Goal: Task Accomplishment & Management: Manage account settings

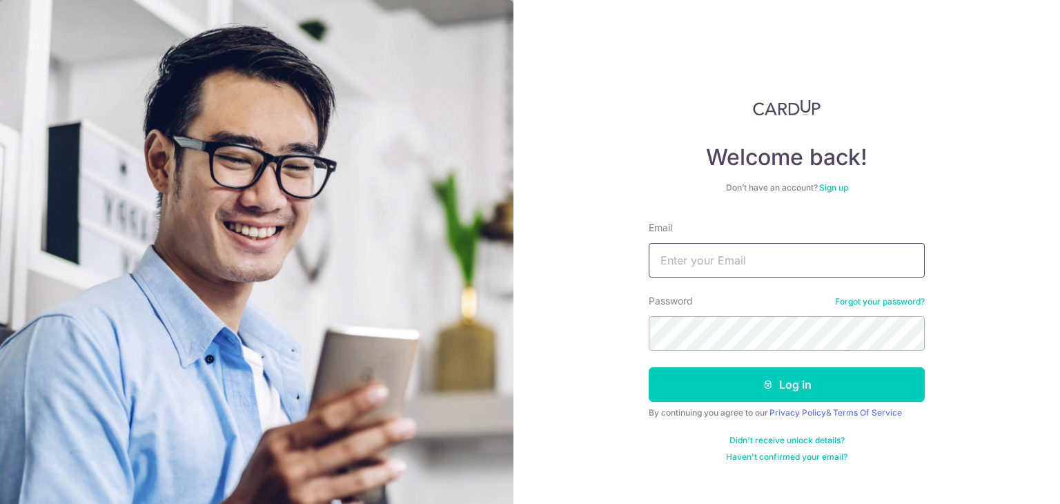
click at [664, 260] on input "Email" at bounding box center [787, 260] width 276 height 35
type input "[EMAIL_ADDRESS][DOMAIN_NAME]"
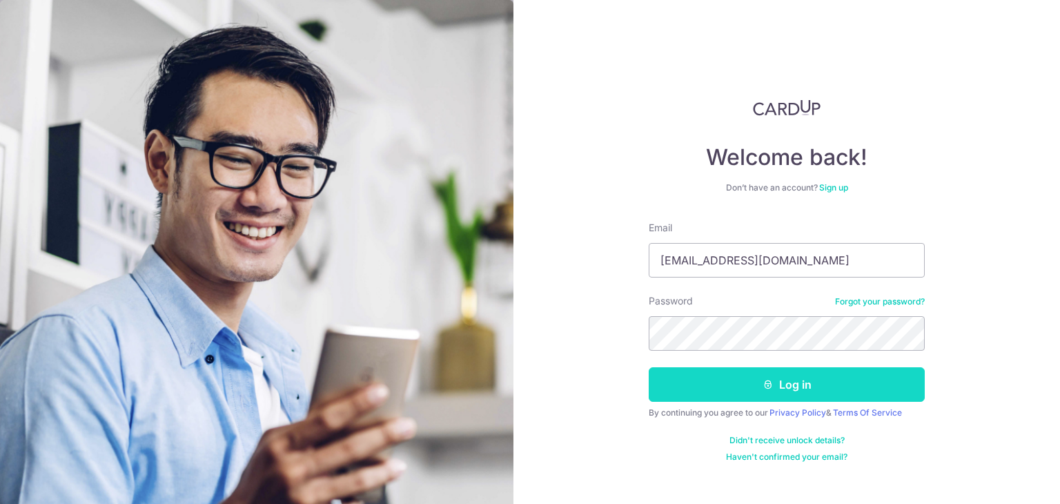
click at [711, 399] on button "Log in" at bounding box center [787, 384] width 276 height 35
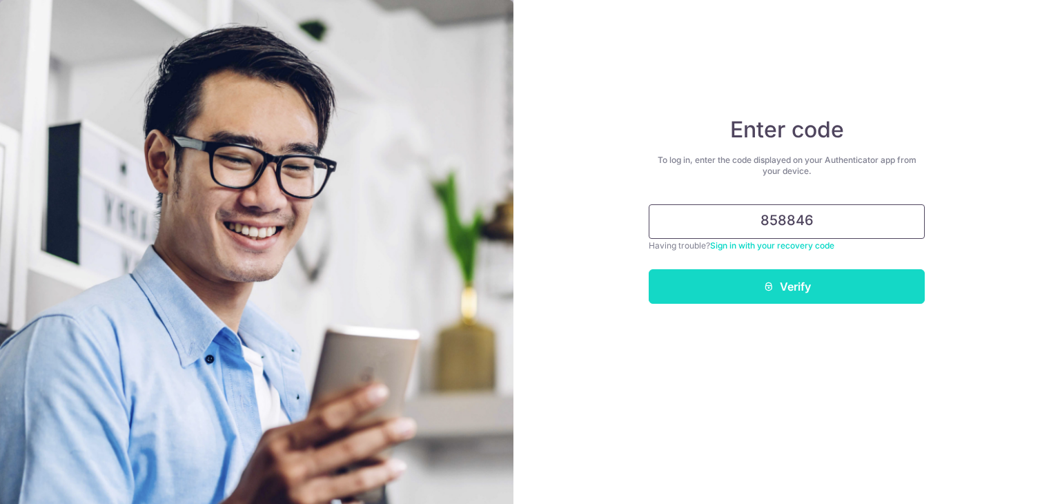
type input "858846"
click at [786, 282] on button "Verify" at bounding box center [787, 286] width 276 height 35
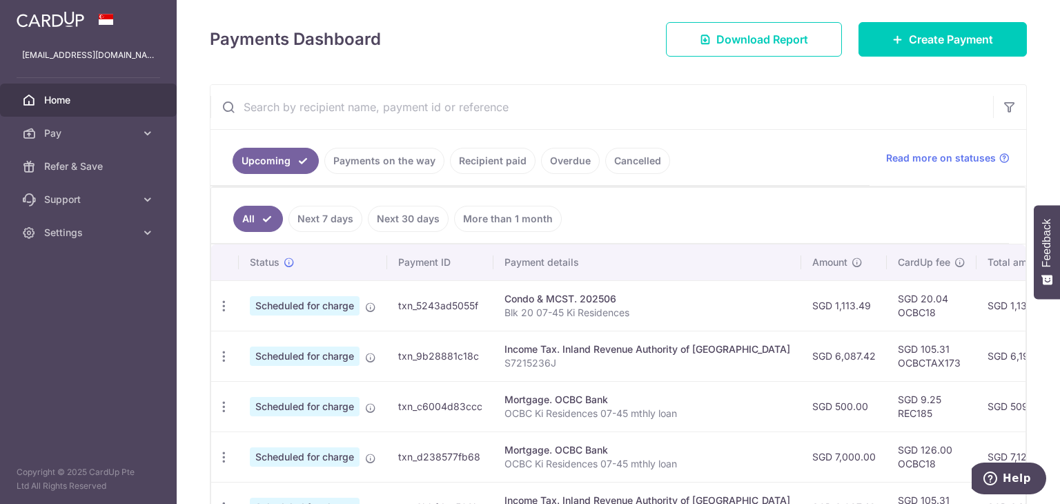
scroll to position [207, 0]
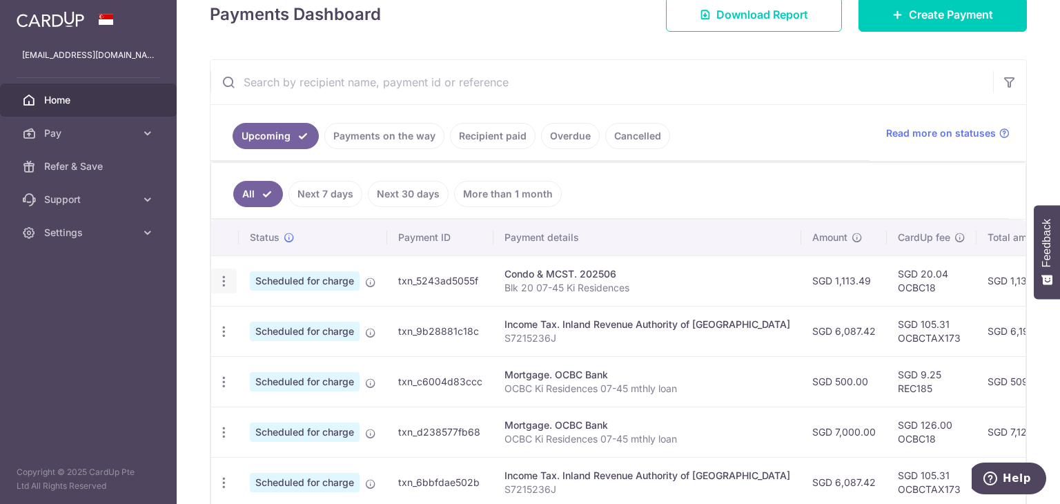
click at [223, 282] on icon "button" at bounding box center [224, 281] width 14 height 14
click at [276, 319] on span "Update payment" at bounding box center [298, 319] width 94 height 17
click at [224, 275] on icon "button" at bounding box center [224, 281] width 14 height 14
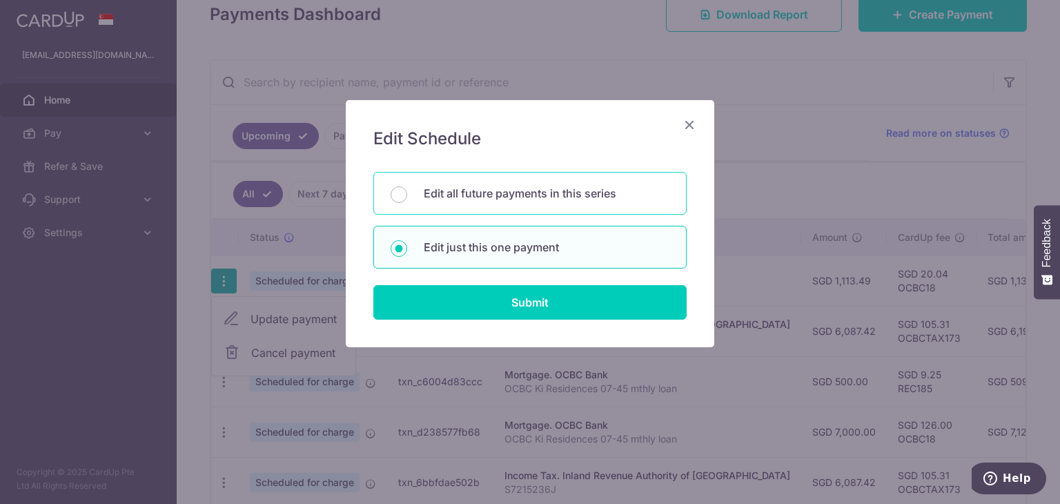
click at [439, 194] on p "Edit all future payments in this series" at bounding box center [547, 193] width 246 height 17
click at [407, 194] on input "Edit all future payments in this series" at bounding box center [399, 194] width 17 height 17
radio input "true"
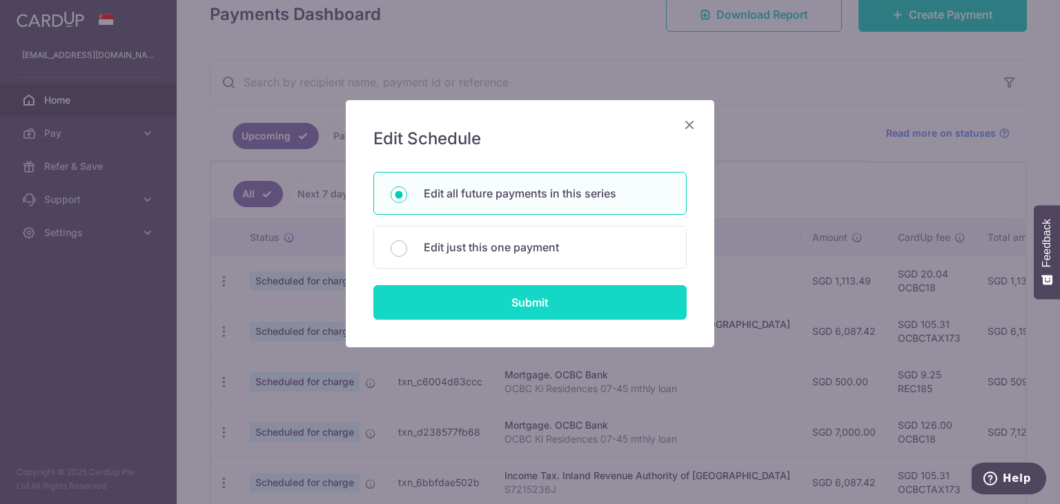
click at [536, 304] on input "Submit" at bounding box center [529, 302] width 313 height 35
radio input "true"
type input "1,113.49"
type input "Blk 20 07-45 Ki Residences"
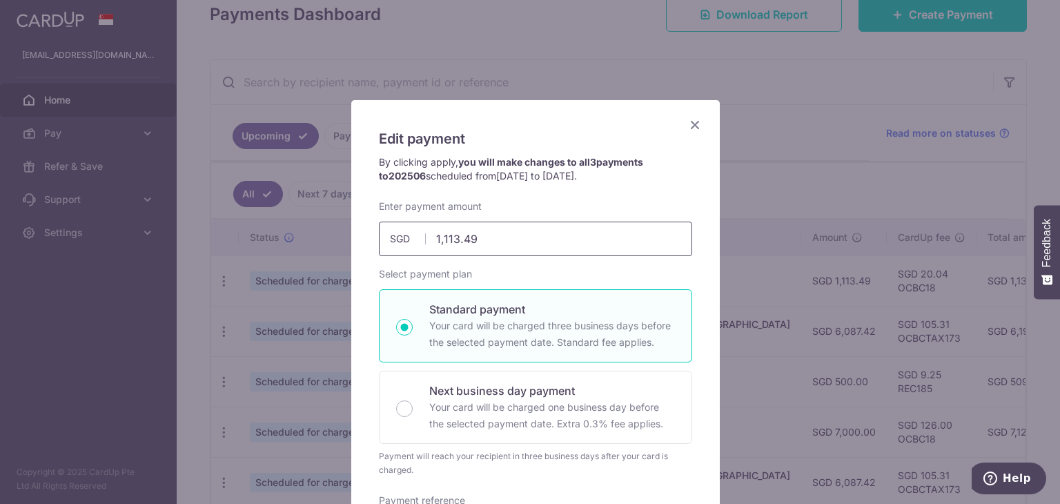
click at [489, 242] on input "1,113.49" at bounding box center [535, 239] width 313 height 35
type input "1,137.96"
click at [790, 172] on div "Edit payment By clicking apply, you will make changes to all 3 payments to 2025…" at bounding box center [530, 252] width 1060 height 504
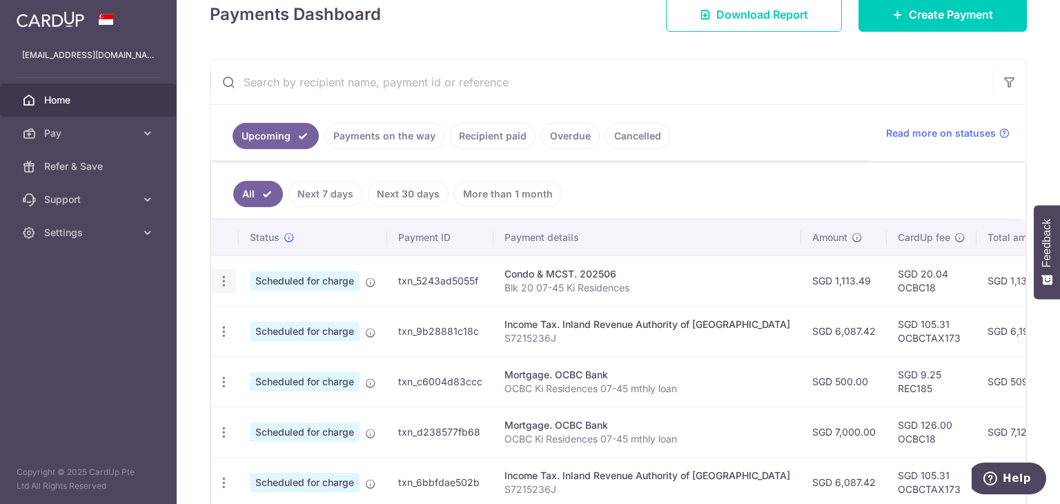
click at [222, 282] on icon "button" at bounding box center [224, 281] width 14 height 14
click at [270, 318] on span "Update payment" at bounding box center [298, 319] width 94 height 17
radio input "true"
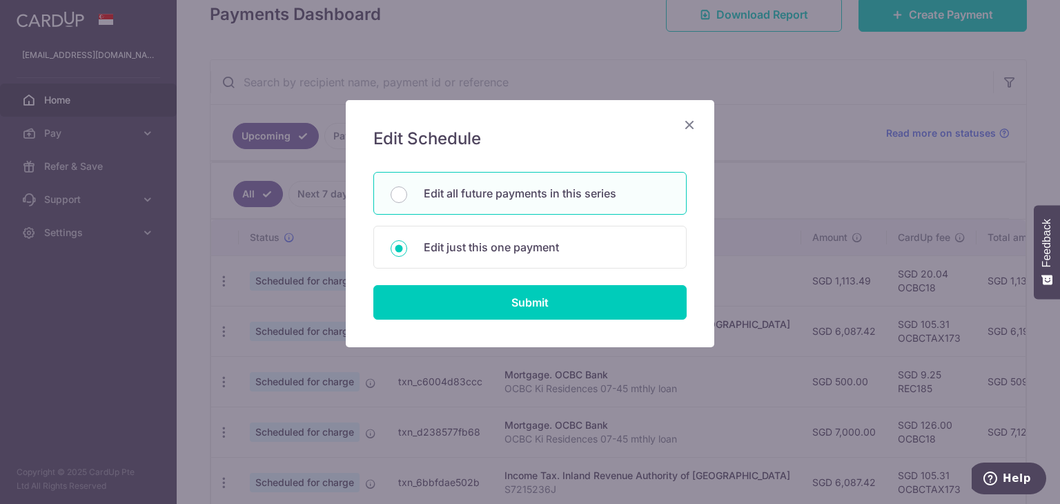
click at [445, 198] on p "Edit all future payments in this series" at bounding box center [547, 193] width 246 height 17
click at [407, 198] on input "Edit all future payments in this series" at bounding box center [399, 194] width 17 height 17
radio input "true"
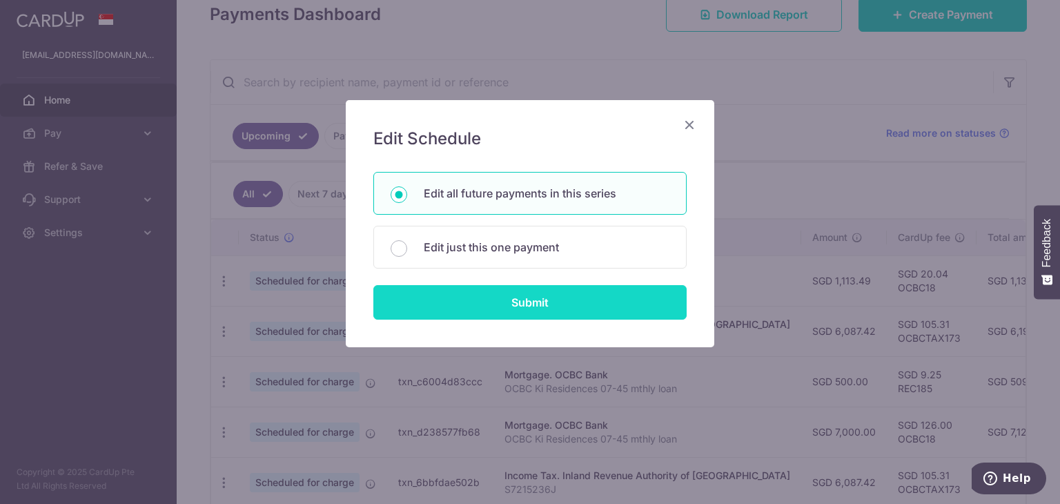
click at [483, 296] on input "Submit" at bounding box center [529, 302] width 313 height 35
type input "1,113.49"
radio input "true"
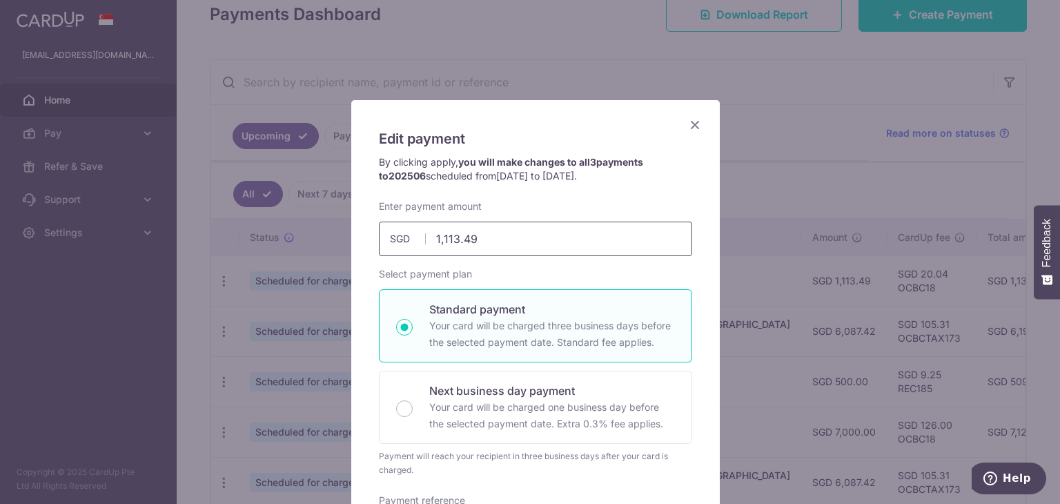
click at [476, 242] on input "1,113.49" at bounding box center [535, 239] width 313 height 35
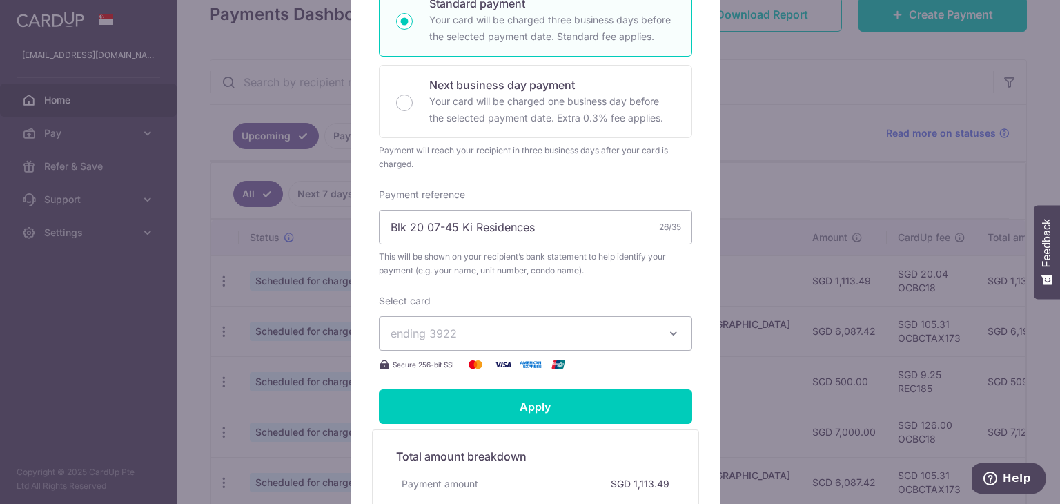
scroll to position [185, 0]
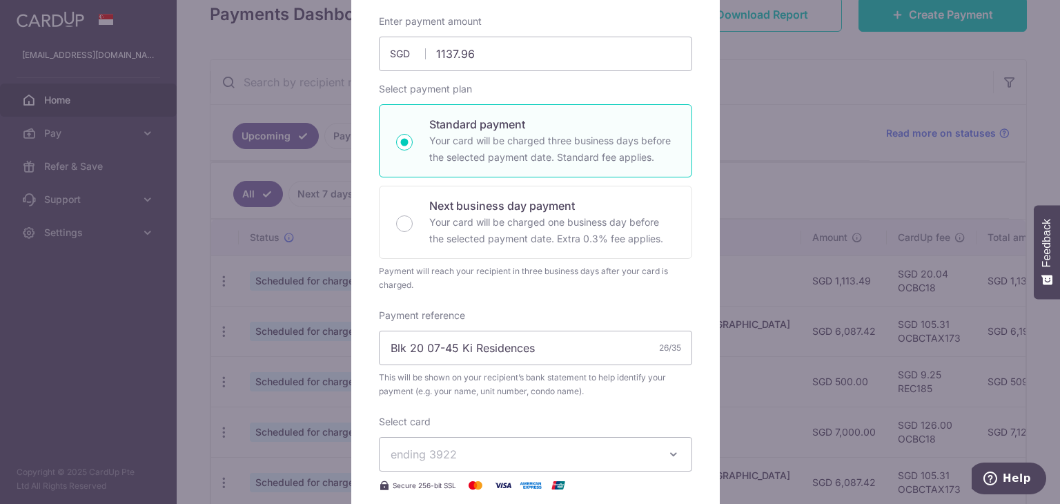
type input "1,137.96"
click at [523, 133] on p "Your card will be charged three business days before the selected payment date.…" at bounding box center [552, 149] width 246 height 33
click at [413, 134] on input "Standard payment Your card will be charged three business days before the selec…" at bounding box center [404, 142] width 17 height 17
click at [524, 133] on p "Your card will be charged three business days before the selected payment date.…" at bounding box center [552, 149] width 246 height 33
click at [413, 134] on input "Standard payment Your card will be charged three business days before the selec…" at bounding box center [404, 142] width 17 height 17
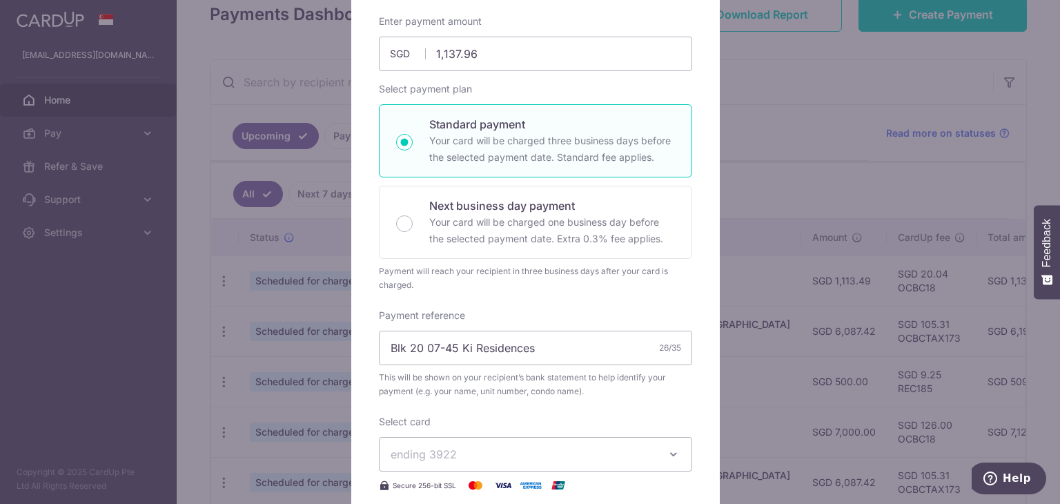
radio input "true"
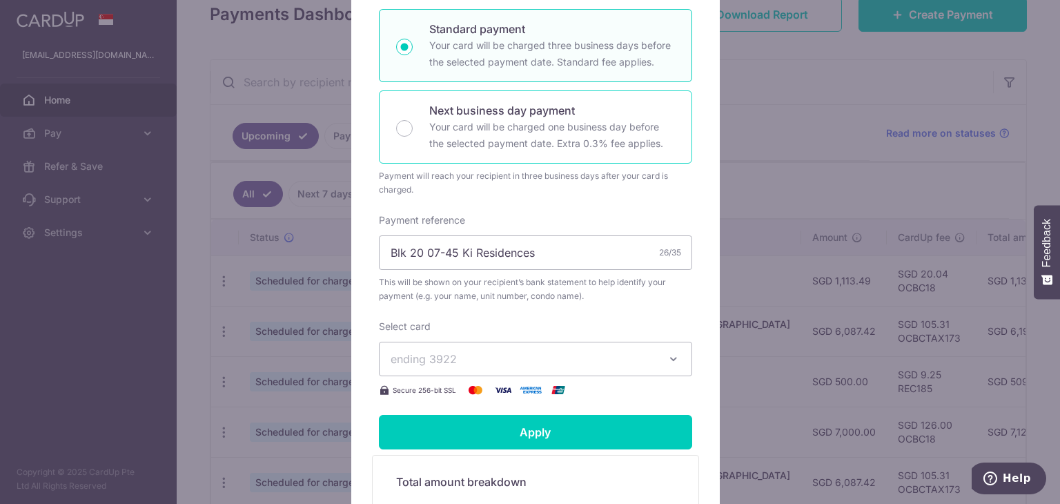
scroll to position [530, 0]
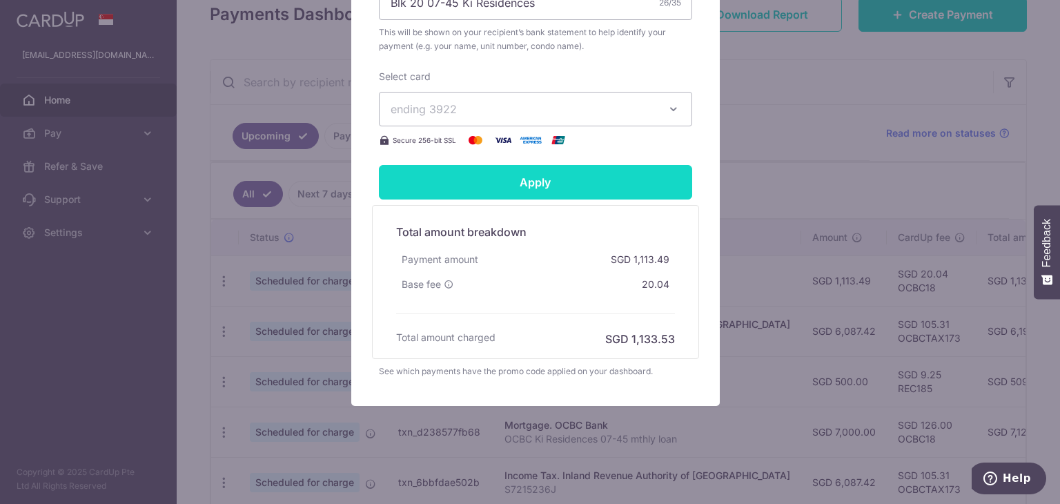
click at [555, 188] on input "Apply" at bounding box center [535, 182] width 313 height 35
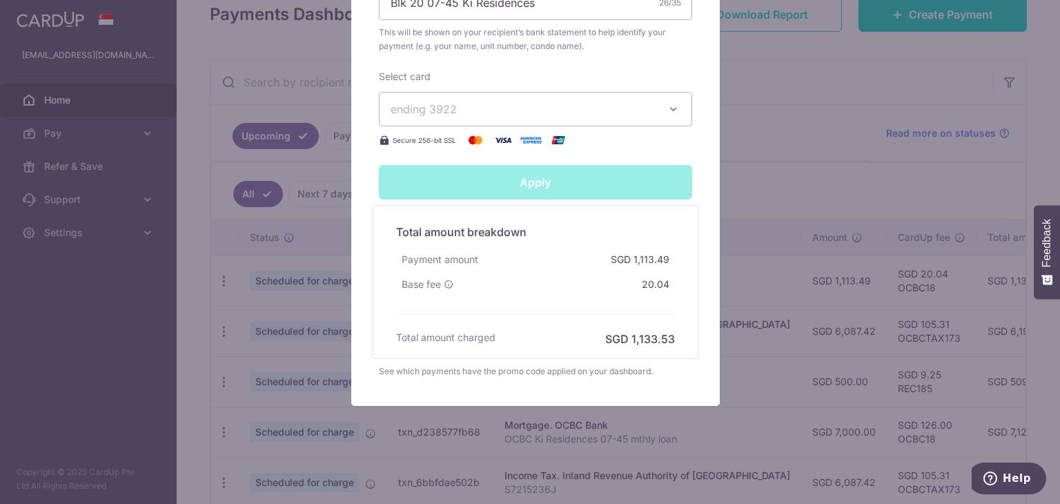
type input "Successfully Applied"
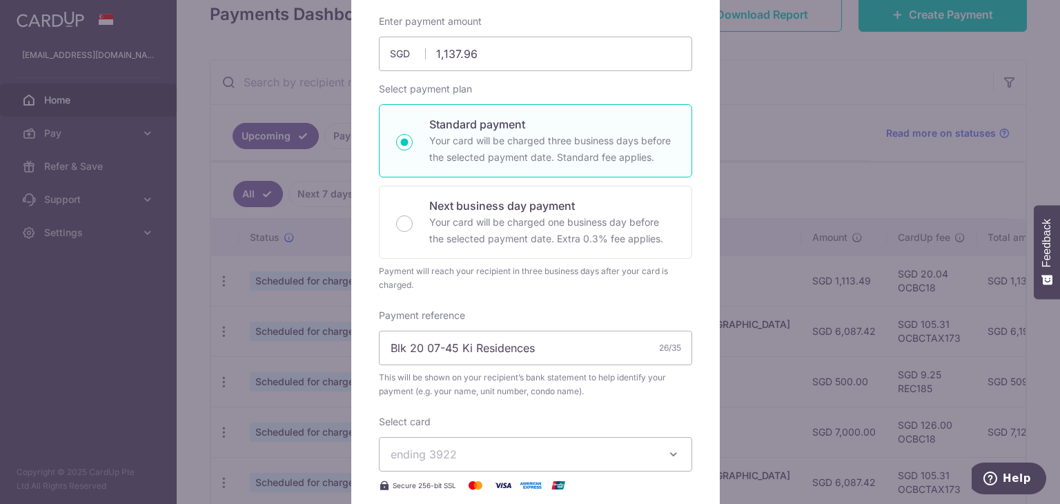
scroll to position [0, 0]
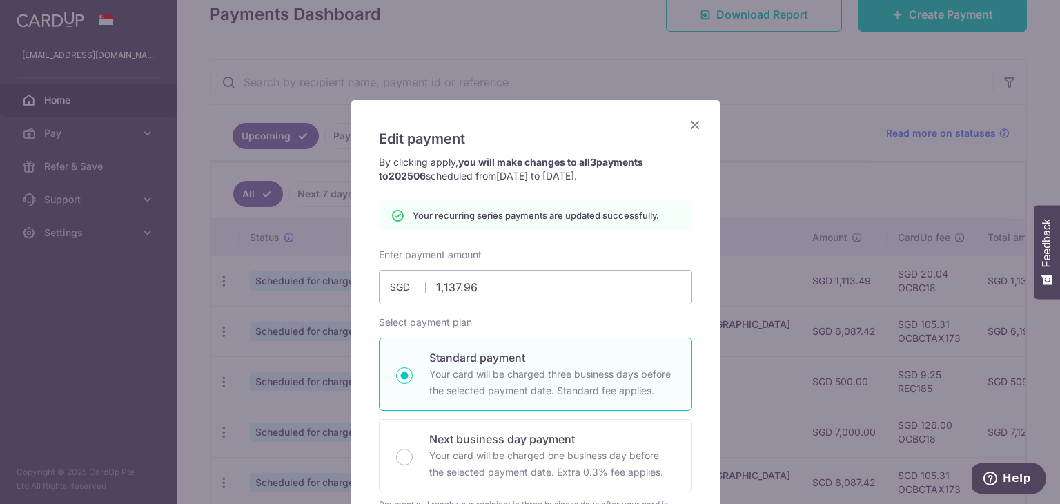
click at [688, 130] on icon "Close" at bounding box center [695, 124] width 17 height 17
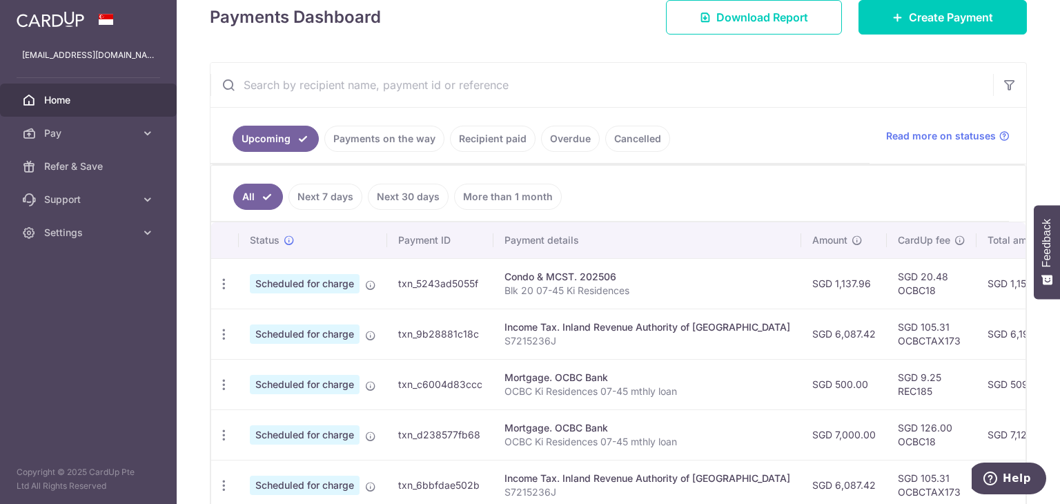
scroll to position [207, 0]
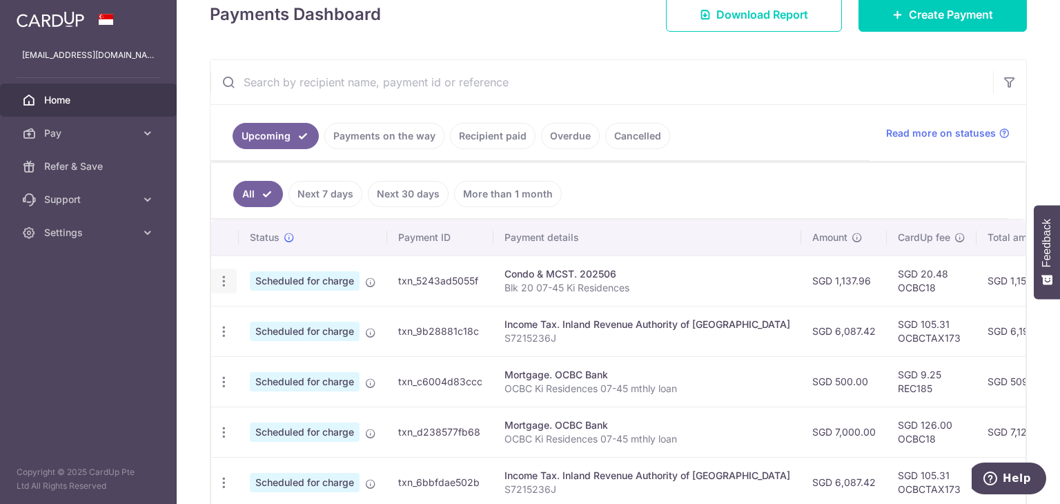
click at [226, 284] on icon "button" at bounding box center [224, 281] width 14 height 14
click at [280, 317] on span "Update payment" at bounding box center [298, 319] width 94 height 17
radio input "true"
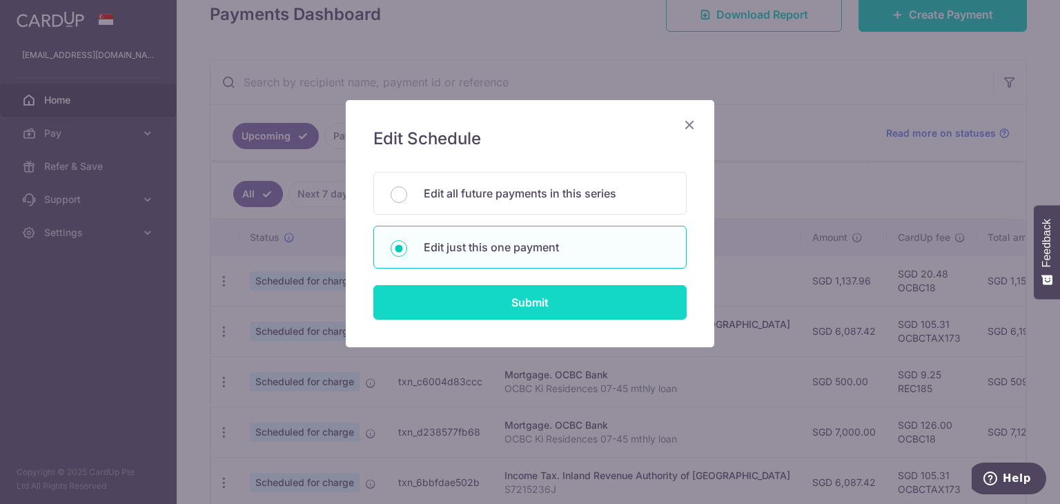
click at [469, 307] on input "Submit" at bounding box center [529, 302] width 313 height 35
radio input "true"
type input "1,137.96"
type input "13/09/2025"
type input "Blk 20 07-45 Ki Residences"
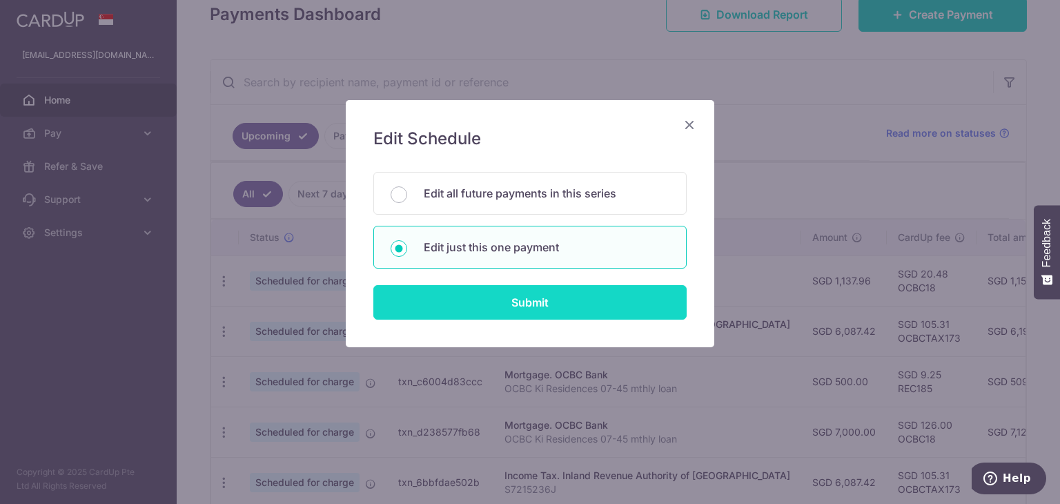
type input "OCBC18"
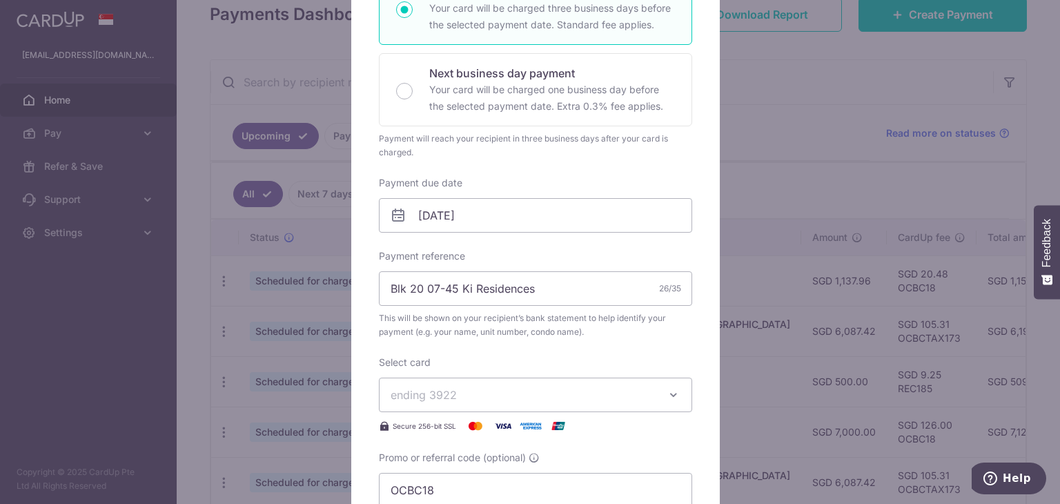
scroll to position [276, 0]
click at [551, 216] on input "[DATE]" at bounding box center [535, 212] width 313 height 35
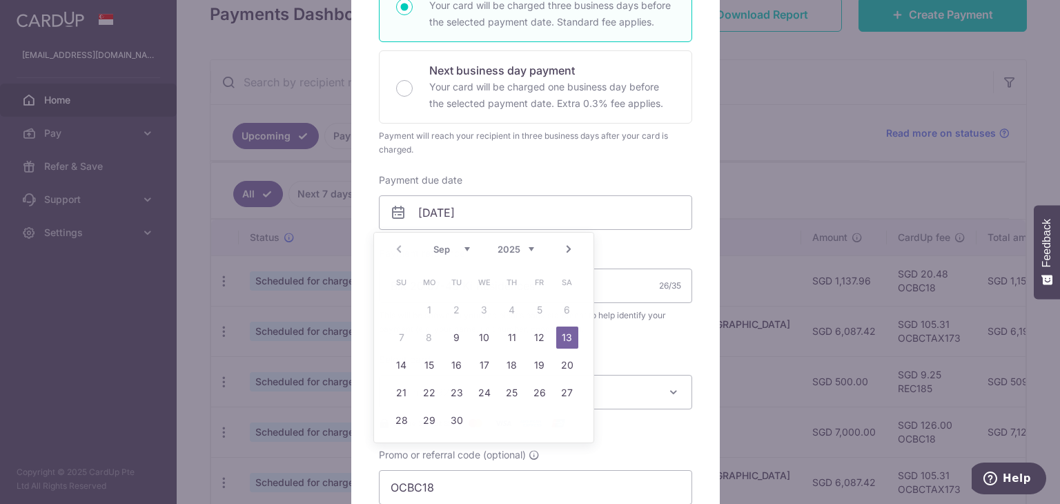
click at [544, 152] on div "Payment will reach your recipient in three business days after your card is cha…" at bounding box center [535, 143] width 313 height 28
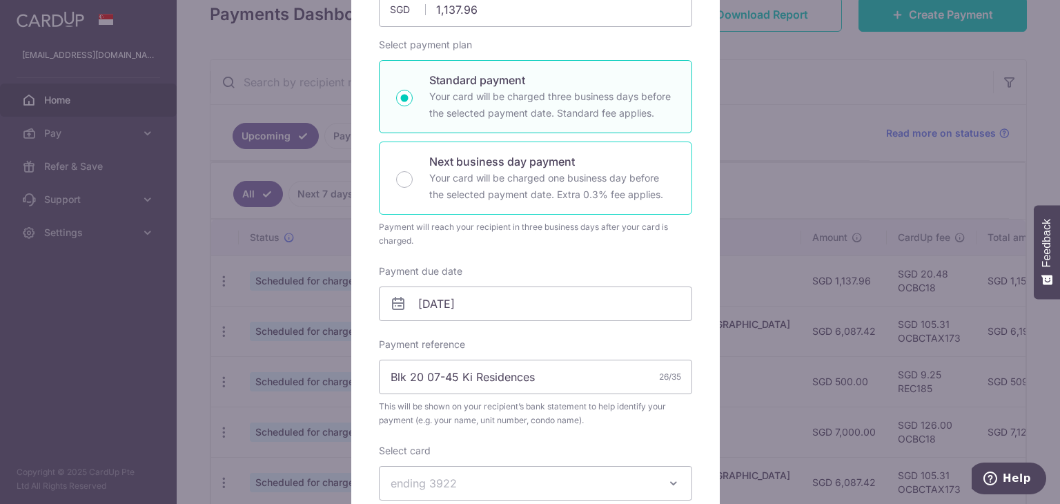
scroll to position [475, 0]
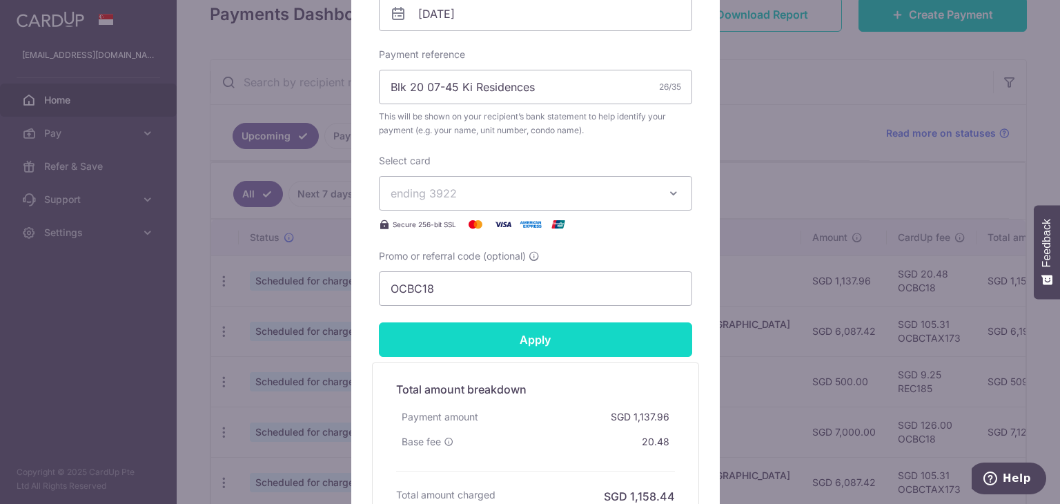
click at [566, 340] on input "Apply" at bounding box center [535, 339] width 313 height 35
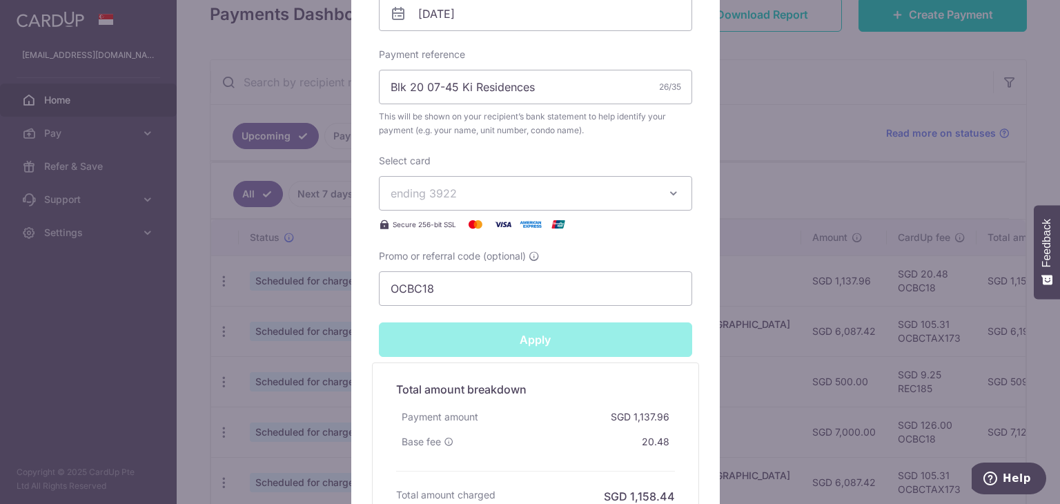
type input "Successfully Applied"
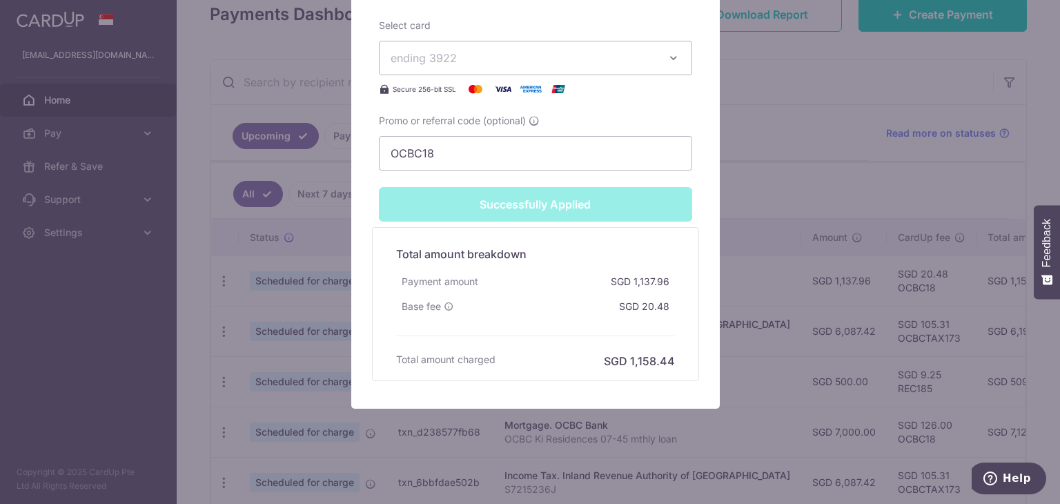
scroll to position [661, 0]
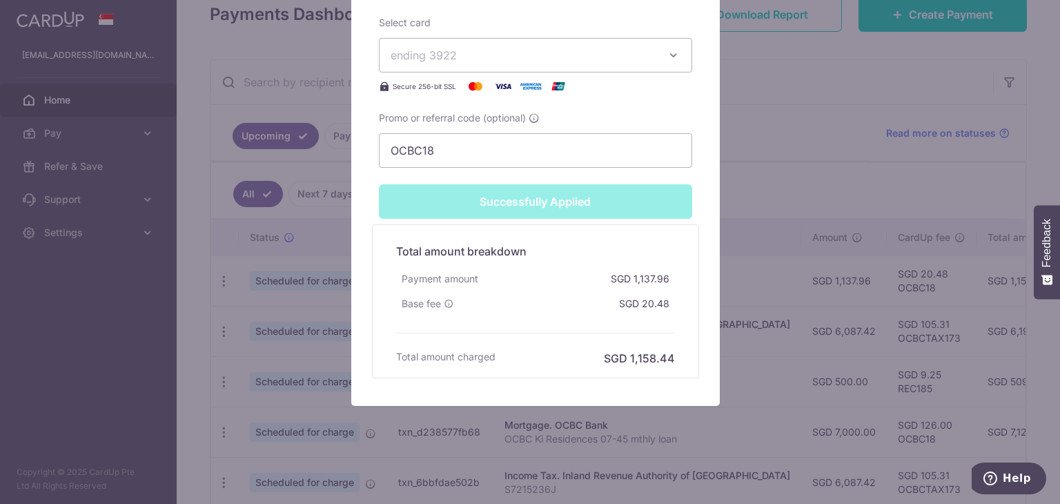
click at [209, 298] on div "Edit payment By clicking apply, you will make changes to all payments to 202506…" at bounding box center [530, 252] width 1060 height 504
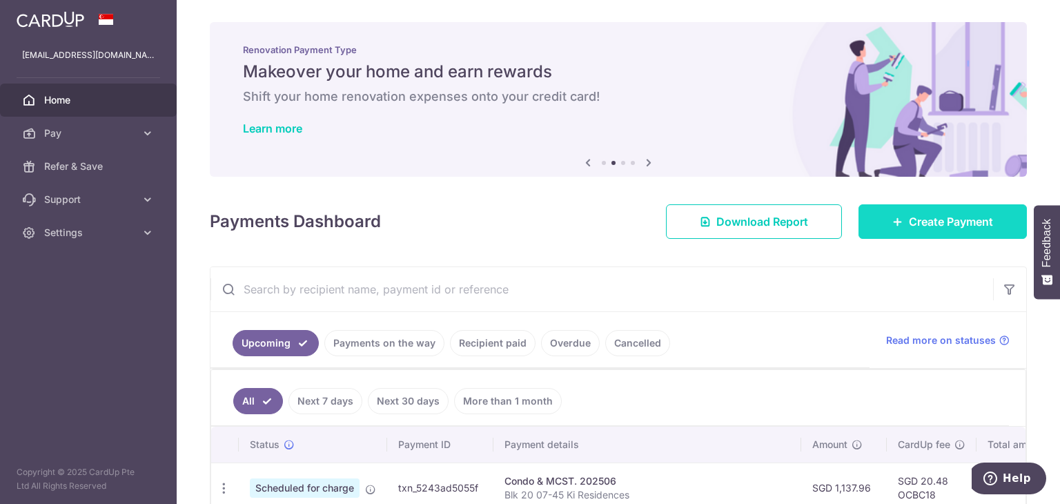
click at [909, 227] on span "Create Payment" at bounding box center [951, 221] width 84 height 17
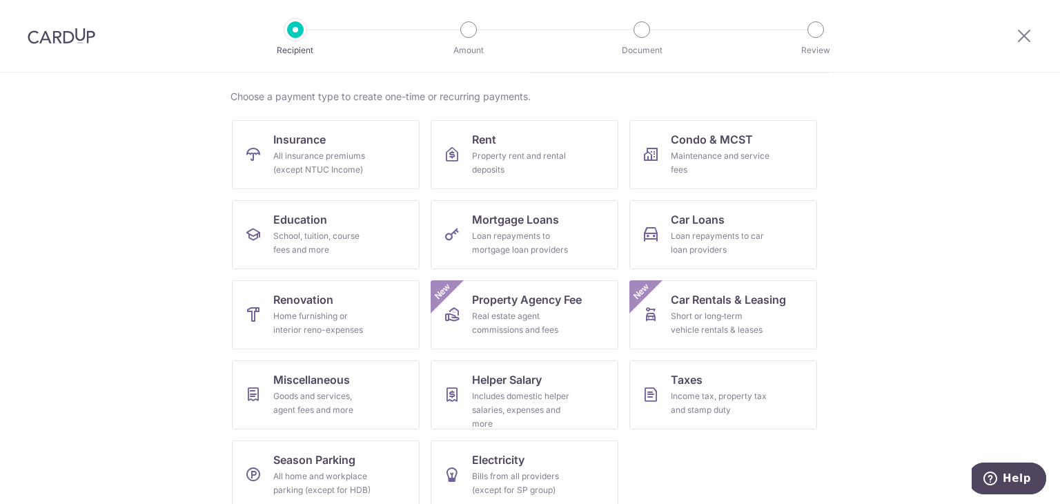
scroll to position [113, 0]
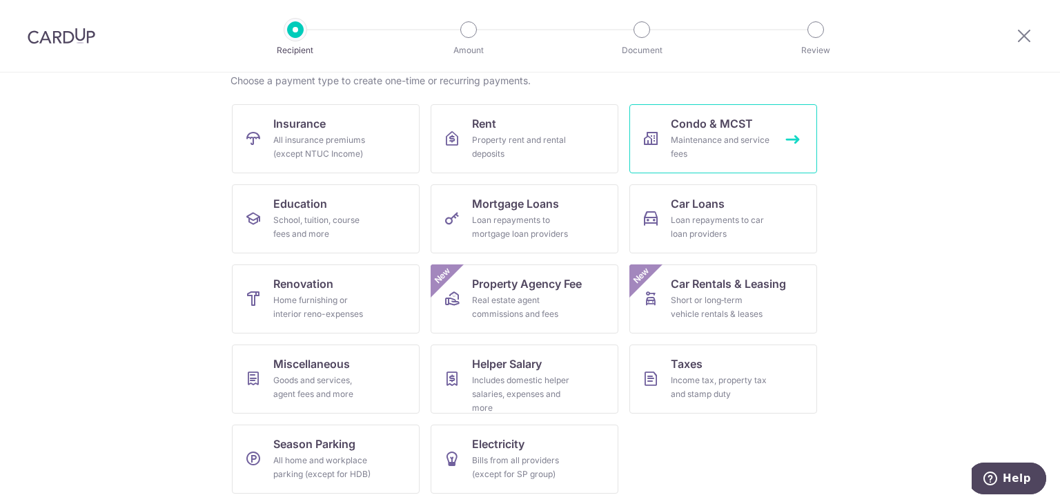
click at [723, 159] on div "Maintenance and service fees" at bounding box center [720, 147] width 99 height 28
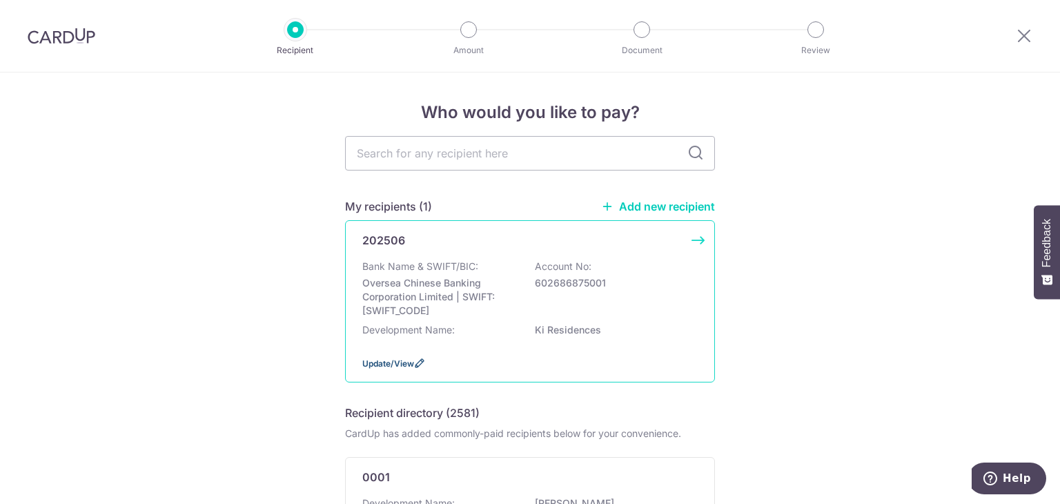
click at [382, 365] on span "Update/View" at bounding box center [388, 363] width 52 height 10
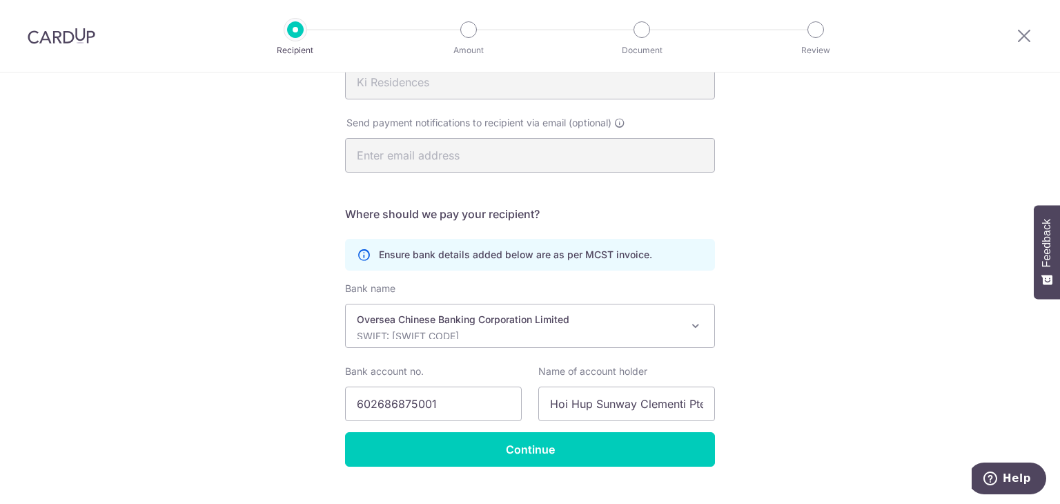
scroll to position [279, 0]
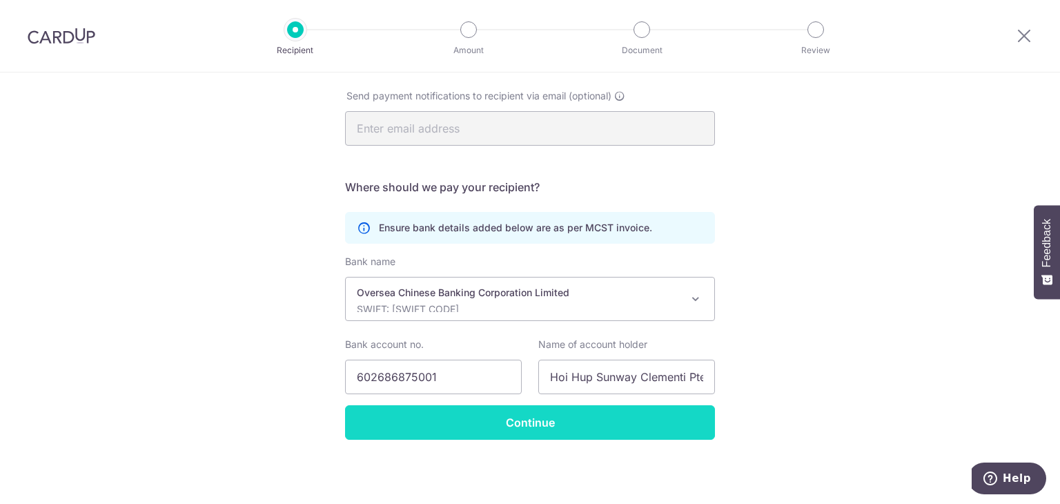
click at [505, 431] on input "Continue" at bounding box center [530, 422] width 370 height 35
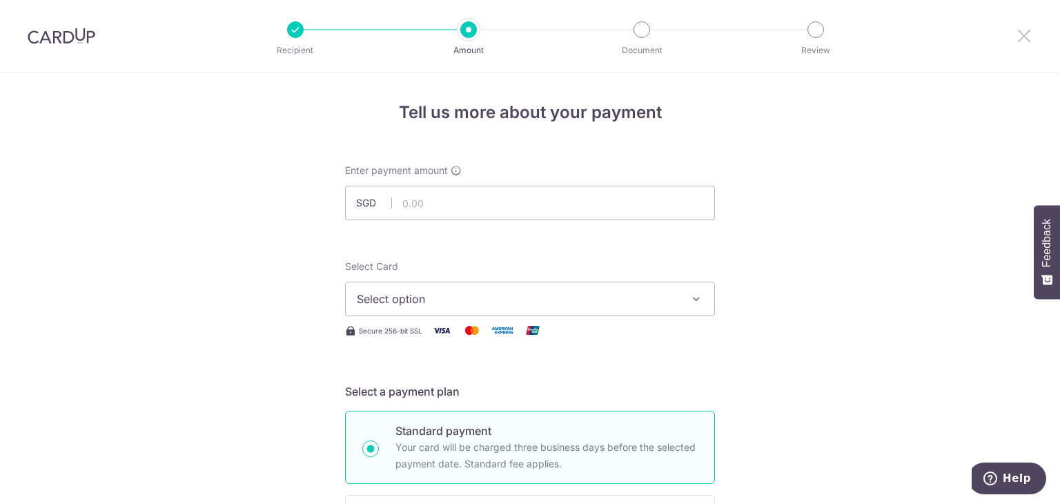
click at [1024, 35] on icon at bounding box center [1024, 35] width 17 height 17
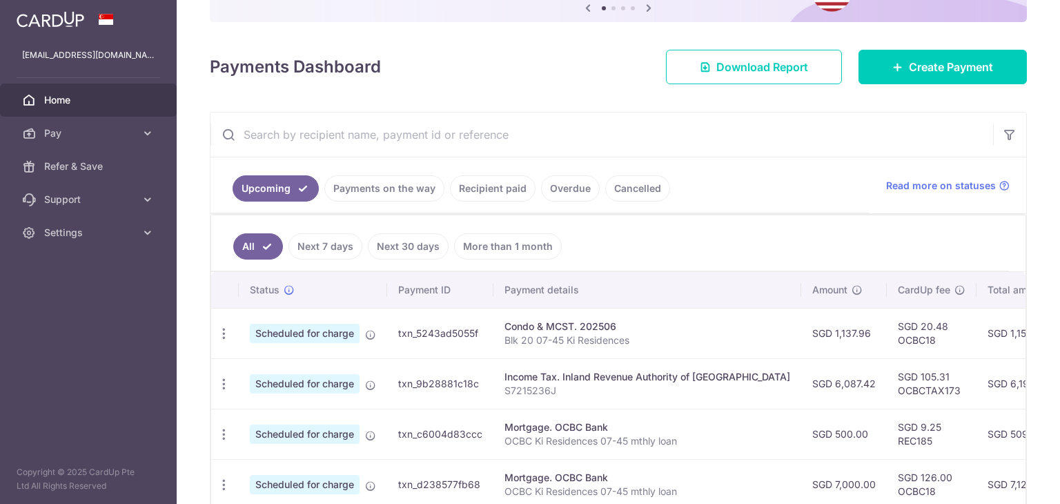
scroll to position [207, 0]
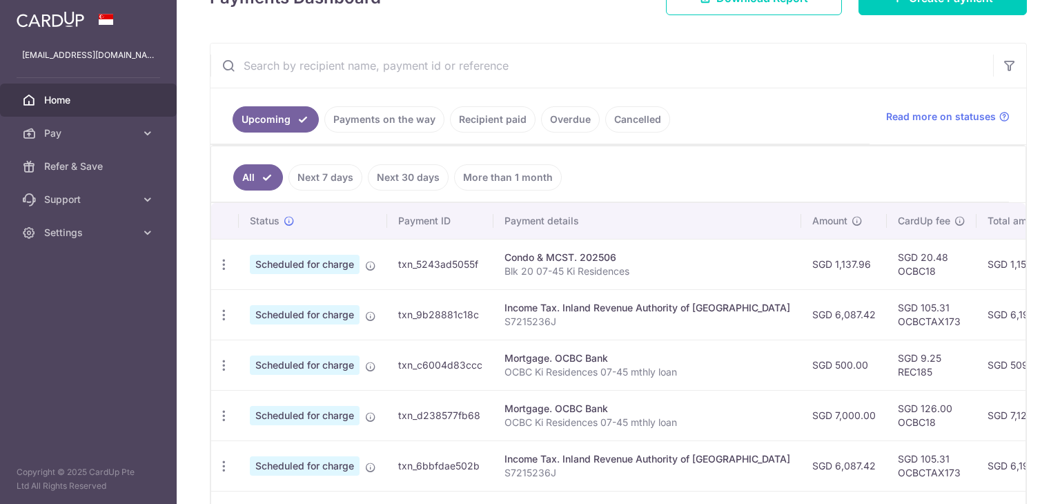
click at [340, 177] on link "Next 7 days" at bounding box center [326, 177] width 74 height 26
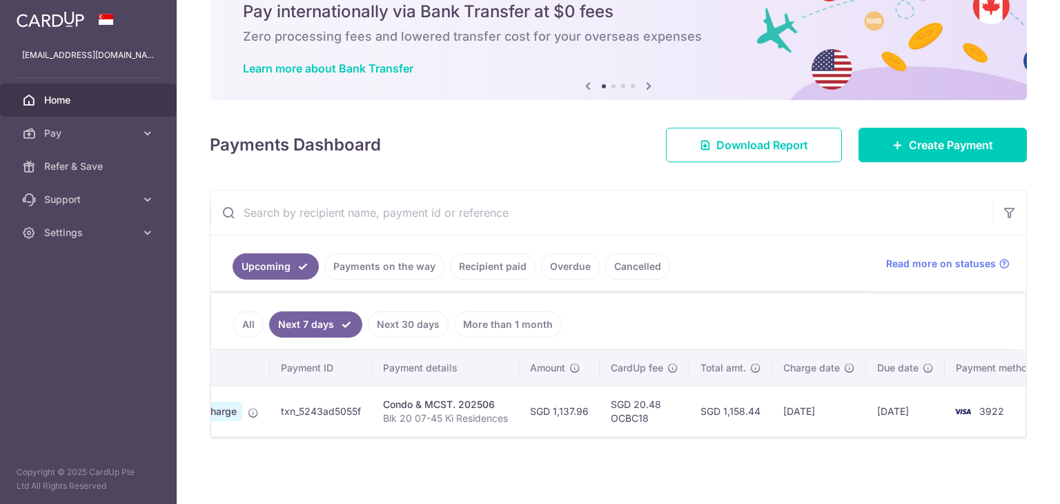
scroll to position [0, 144]
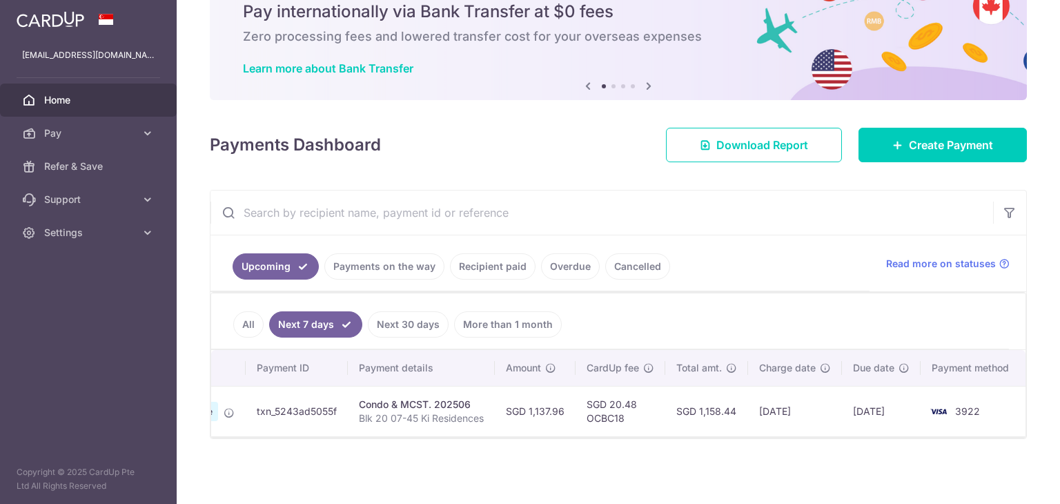
click at [420, 322] on link "Next 30 days" at bounding box center [408, 324] width 81 height 26
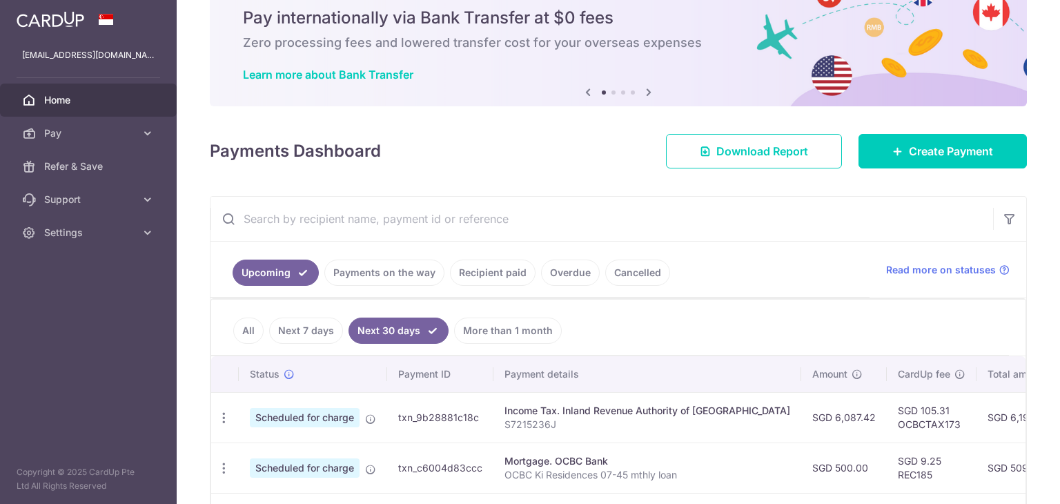
scroll to position [166, 0]
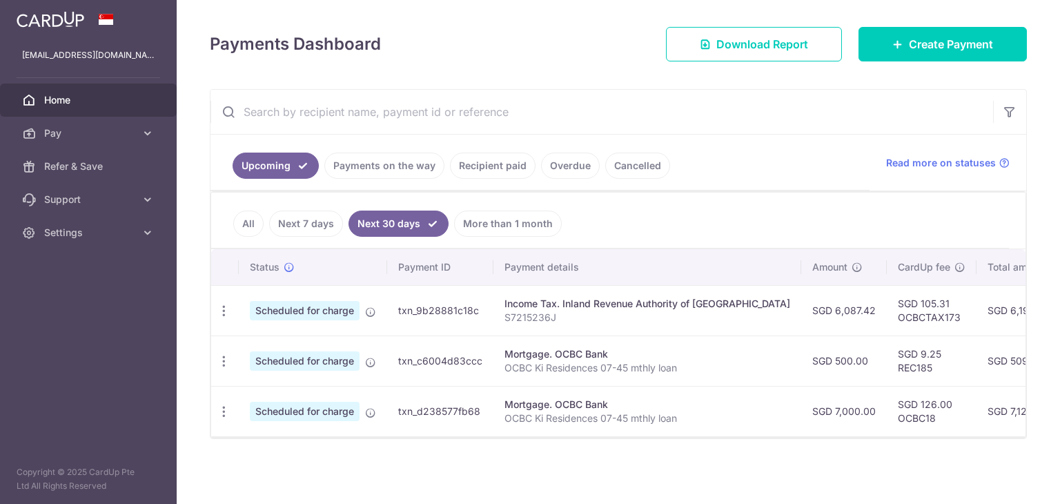
click at [311, 221] on link "Next 7 days" at bounding box center [306, 224] width 74 height 26
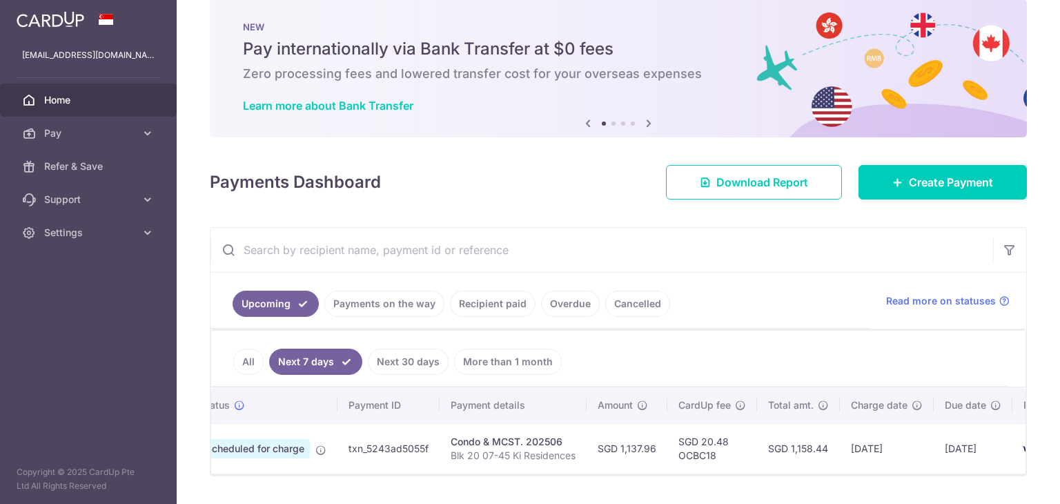
scroll to position [0, 0]
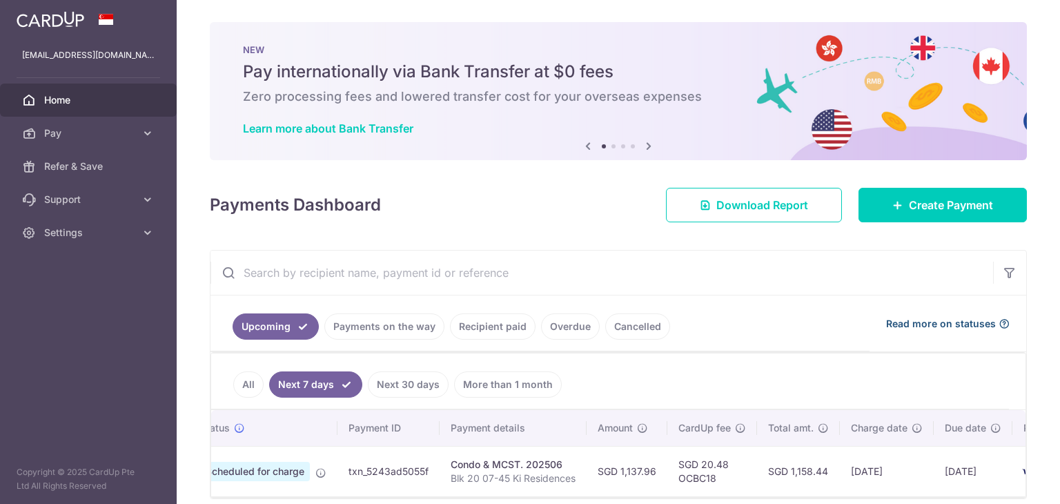
click at [928, 328] on span "Read more on statuses" at bounding box center [941, 324] width 110 height 14
click at [56, 228] on span "Settings" at bounding box center [89, 233] width 91 height 14
click at [64, 299] on span "Logout" at bounding box center [89, 299] width 91 height 14
